Goal: Navigation & Orientation: Find specific page/section

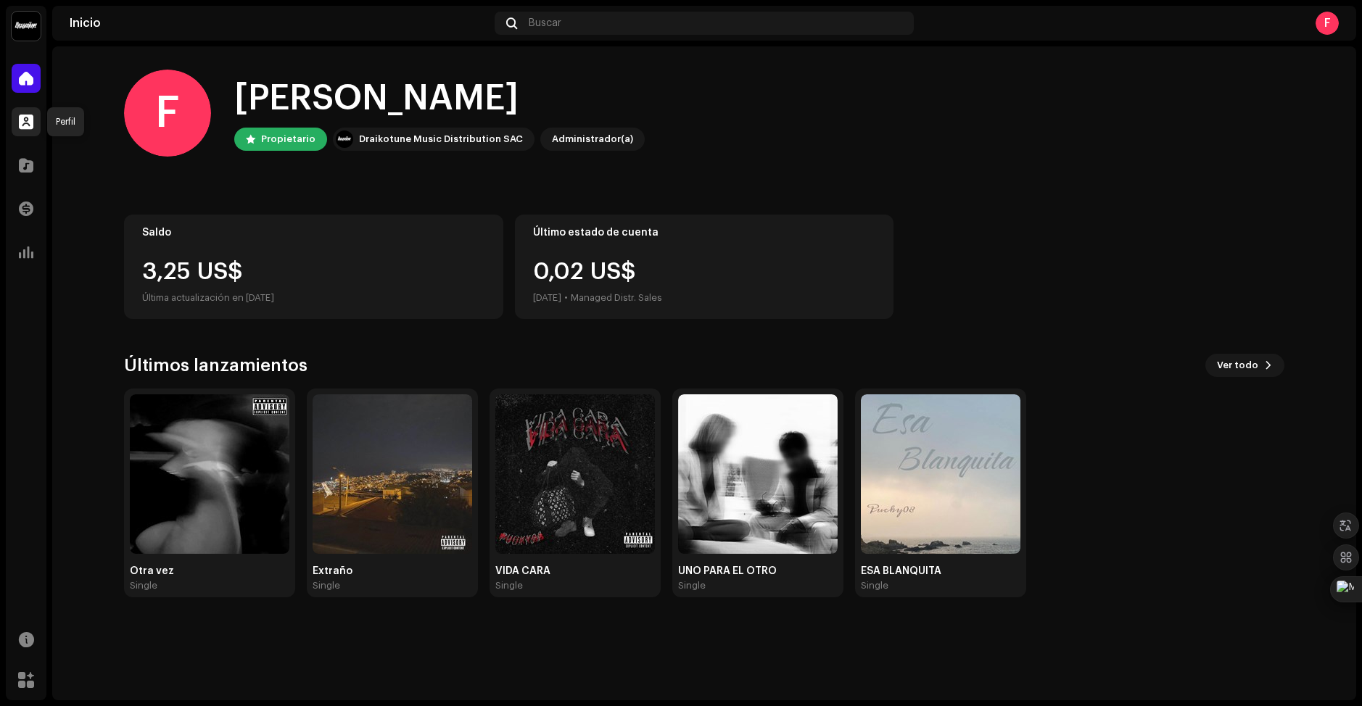
click at [27, 116] on span at bounding box center [26, 122] width 15 height 12
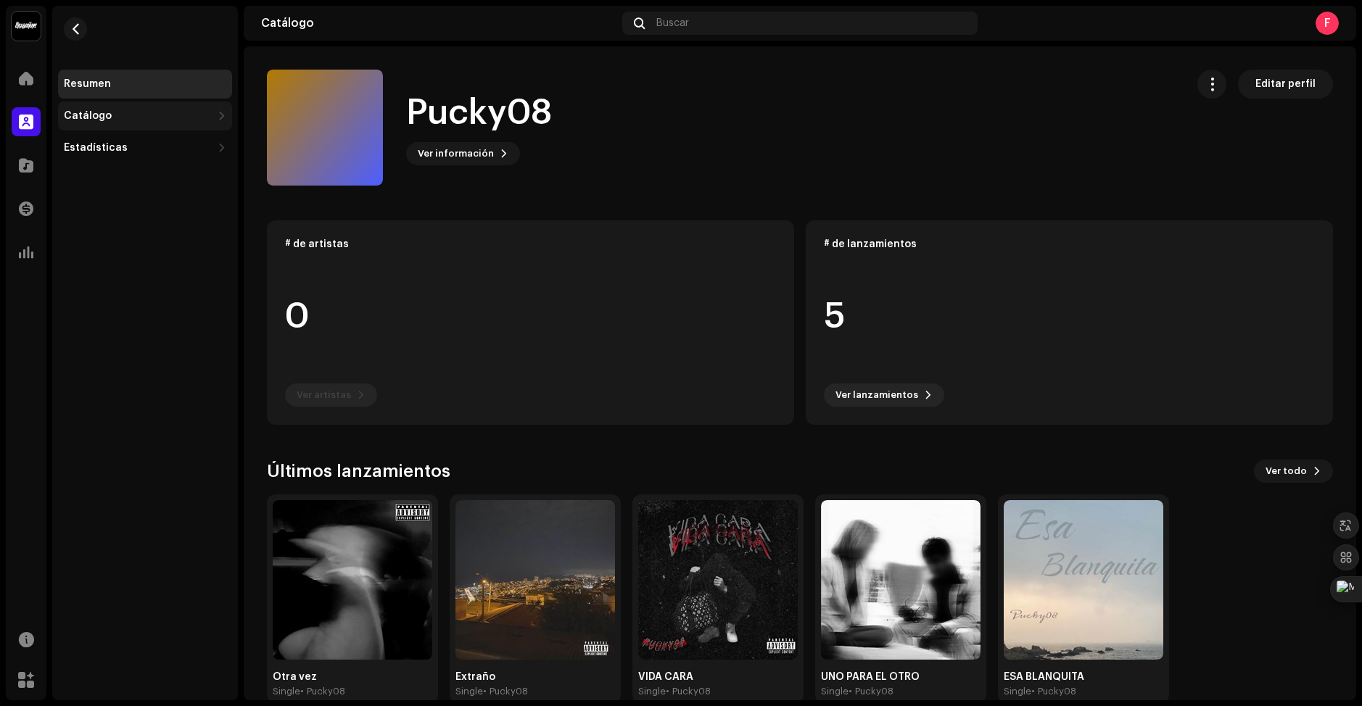
click at [170, 115] on div "Catálogo" at bounding box center [138, 116] width 148 height 12
click at [101, 143] on div "Lanzamientos" at bounding box center [106, 148] width 73 height 12
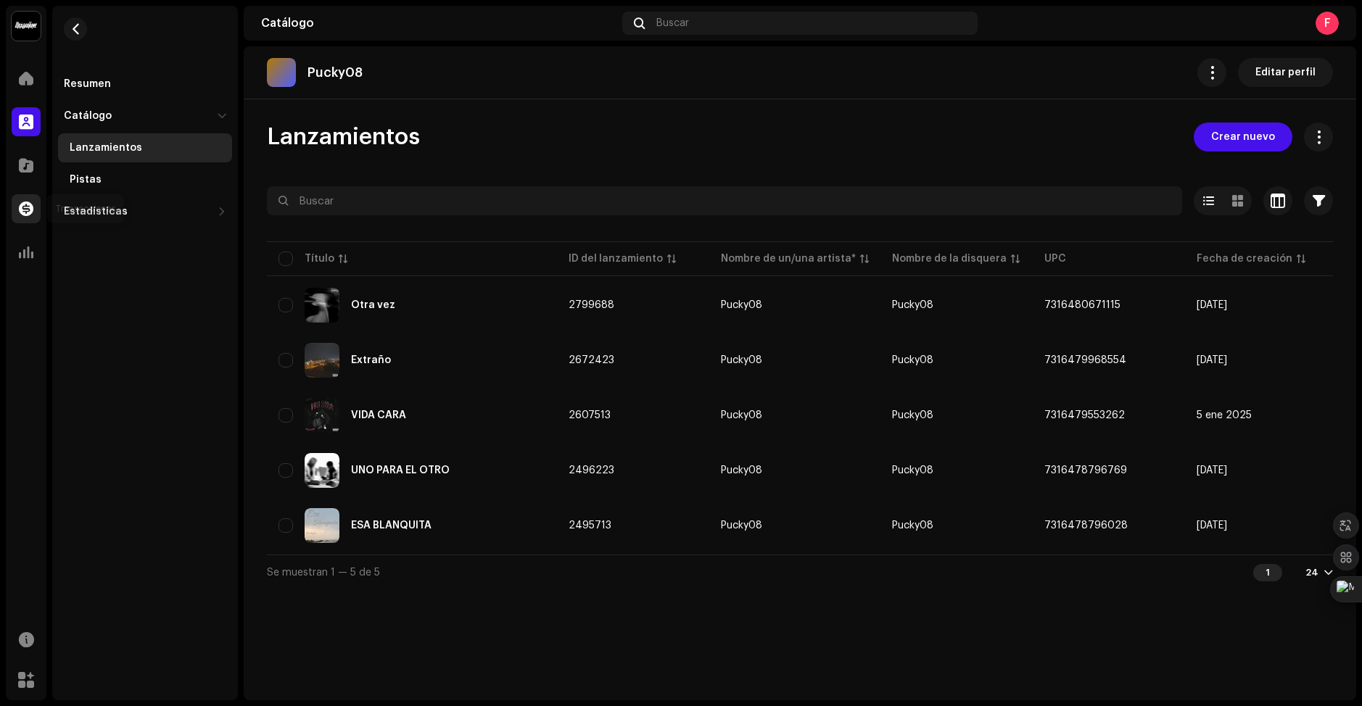
click at [36, 210] on div at bounding box center [26, 208] width 29 height 29
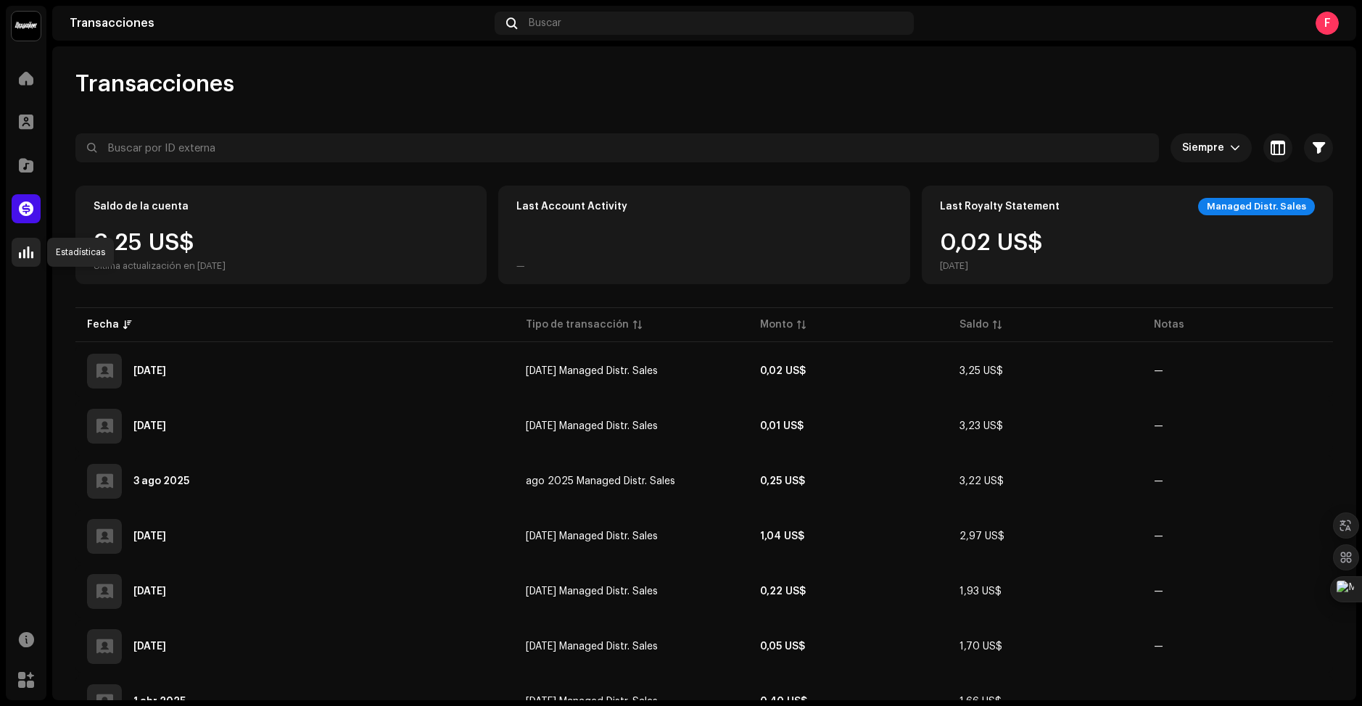
click at [25, 262] on div at bounding box center [26, 252] width 29 height 29
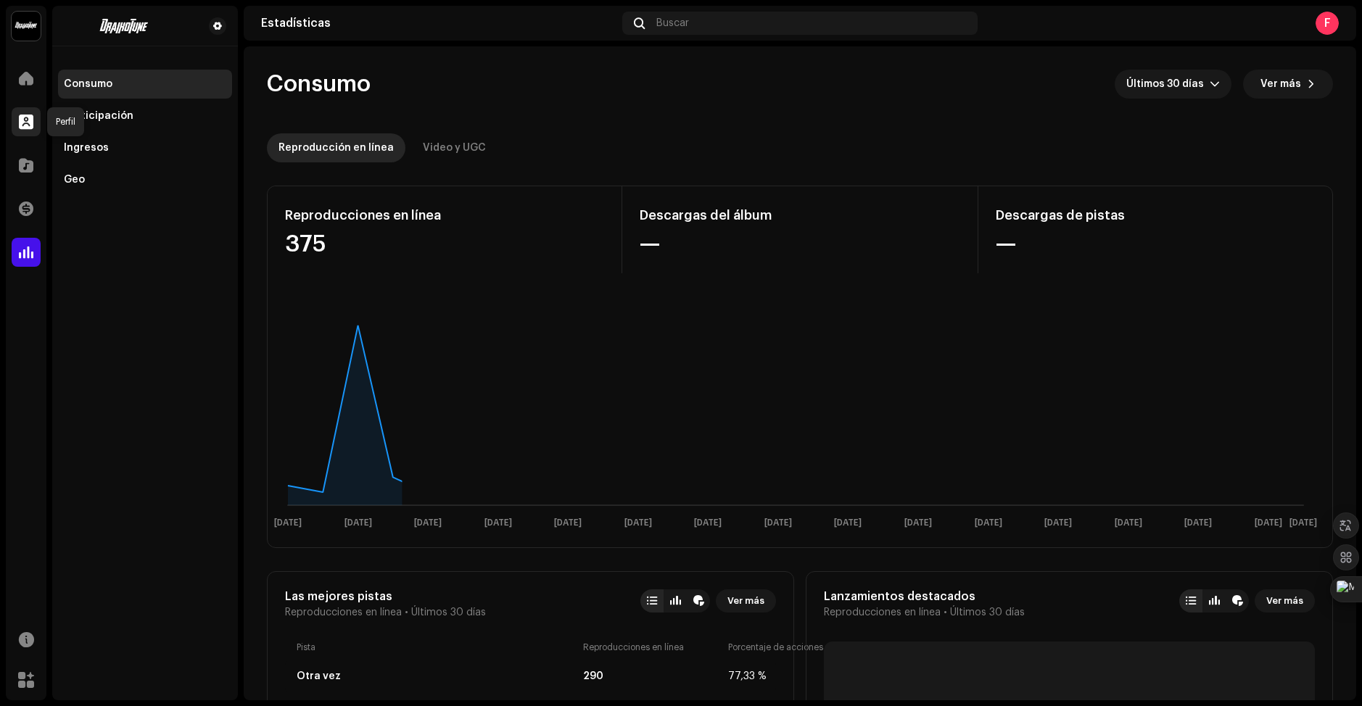
click at [18, 122] on div at bounding box center [26, 121] width 29 height 29
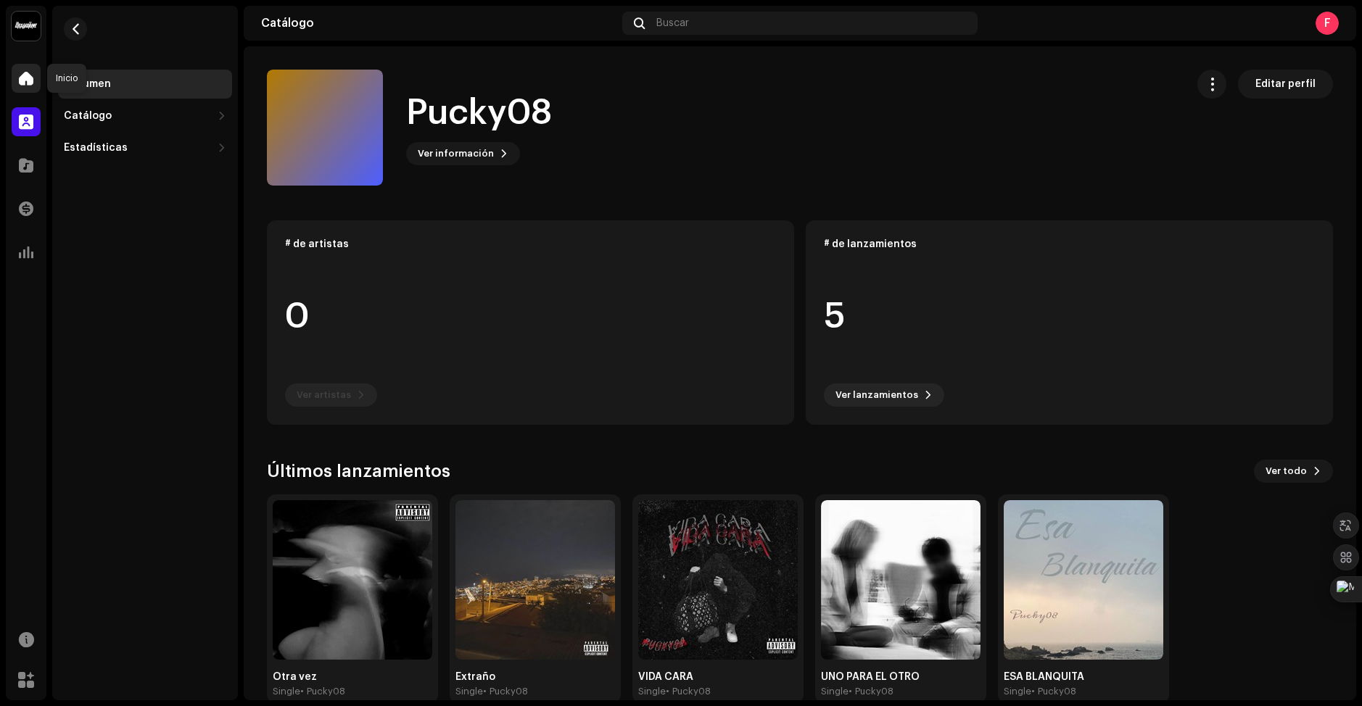
click at [27, 74] on span at bounding box center [26, 79] width 15 height 12
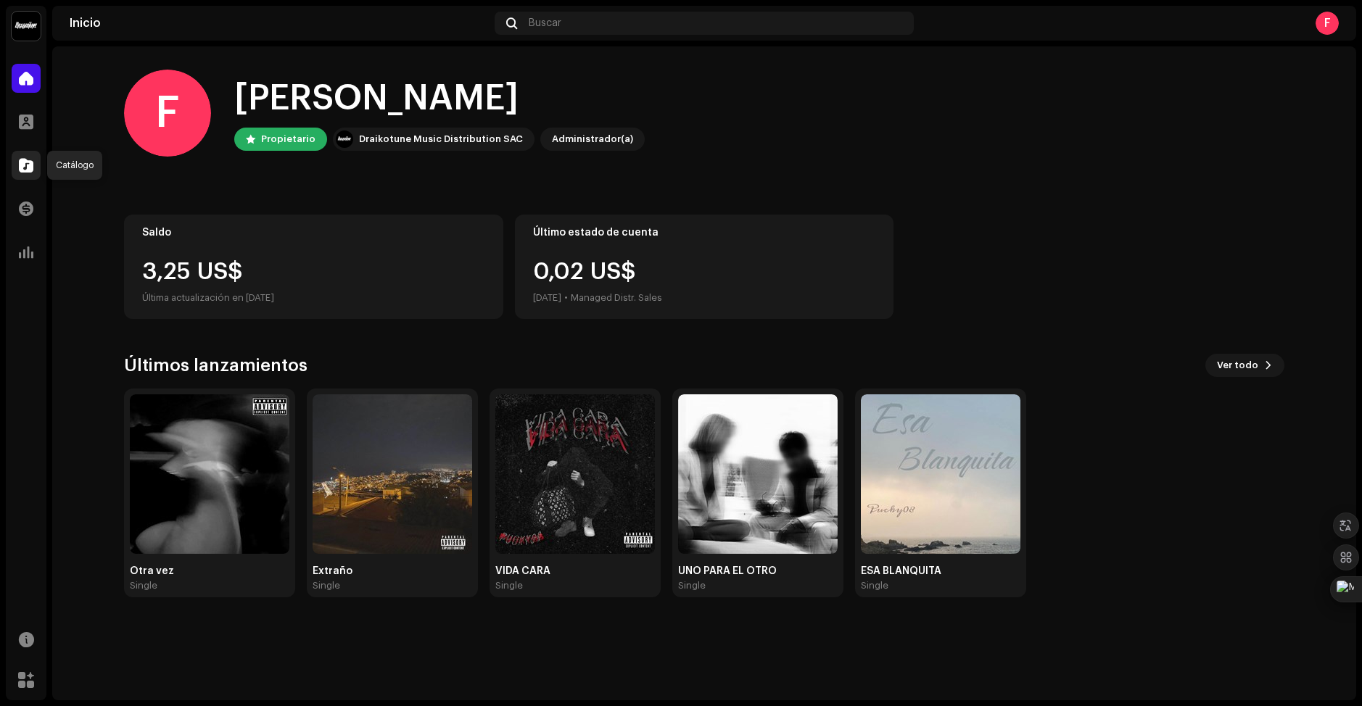
click at [30, 160] on span at bounding box center [26, 166] width 15 height 12
